Goal: Find specific fact: Find contact information

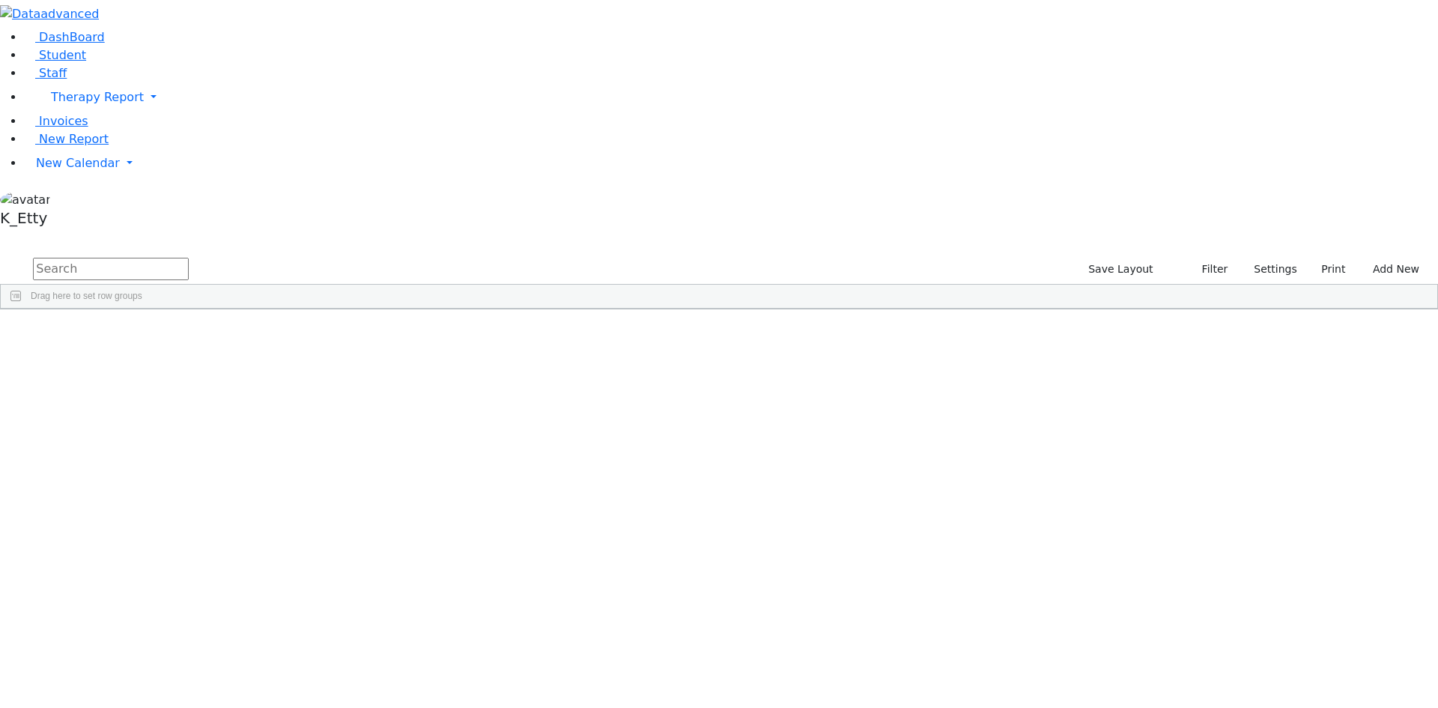
click at [189, 258] on input "text" at bounding box center [111, 269] width 156 height 22
click at [0, 255] on button "submit" at bounding box center [14, 269] width 29 height 28
click at [261, 333] on div "Alter" at bounding box center [217, 343] width 88 height 21
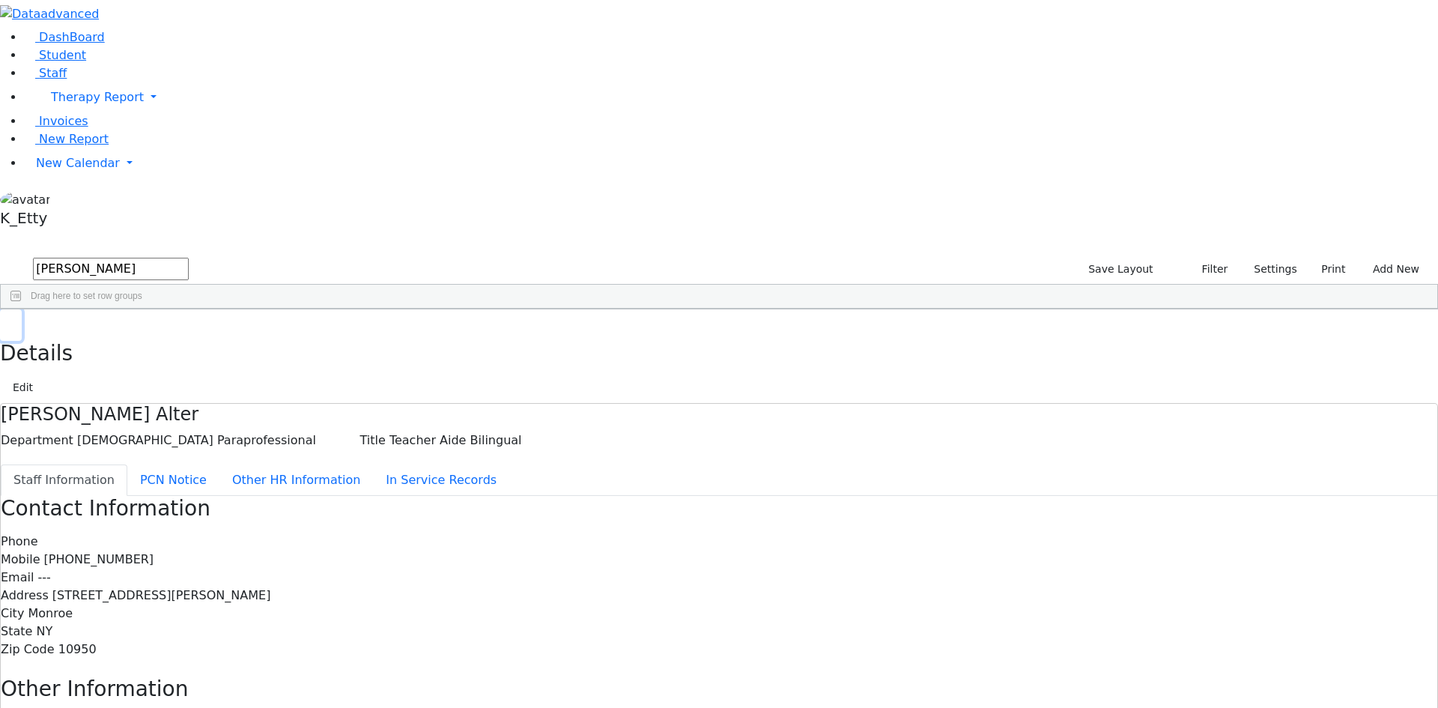
click at [15, 320] on icon "button" at bounding box center [11, 324] width 8 height 9
drag, startPoint x: 232, startPoint y: 58, endPoint x: 45, endPoint y: 73, distance: 187.7
click at [45, 71] on div "DashBoard Student Staff Therapy Report Student Old Calendar Report K_Etty" at bounding box center [719, 486] width 1438 height 973
type input "fried"
click at [0, 255] on button "submit" at bounding box center [14, 269] width 29 height 28
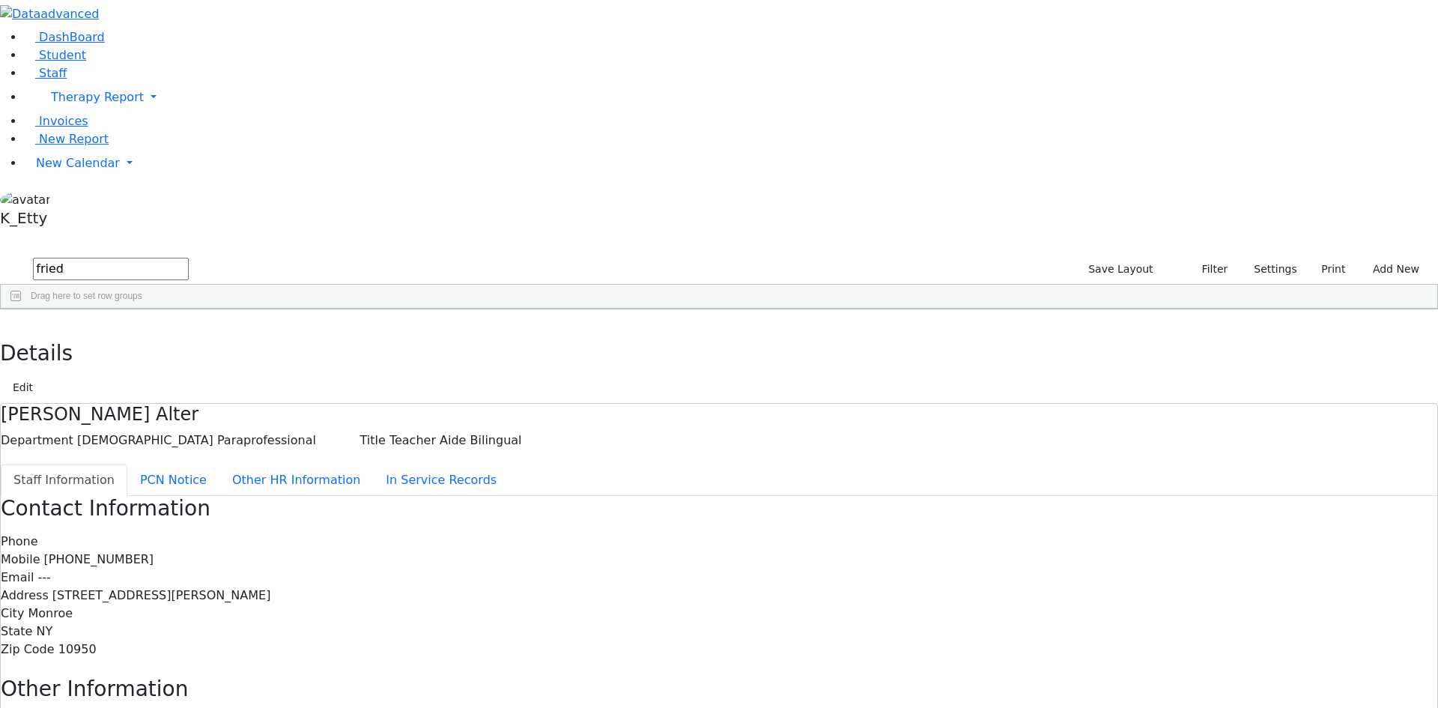
click at [261, 438] on div "Elya" at bounding box center [217, 448] width 88 height 21
click at [7, 320] on use "button" at bounding box center [7, 320] width 0 height 0
